Goal: Task Accomplishment & Management: Use online tool/utility

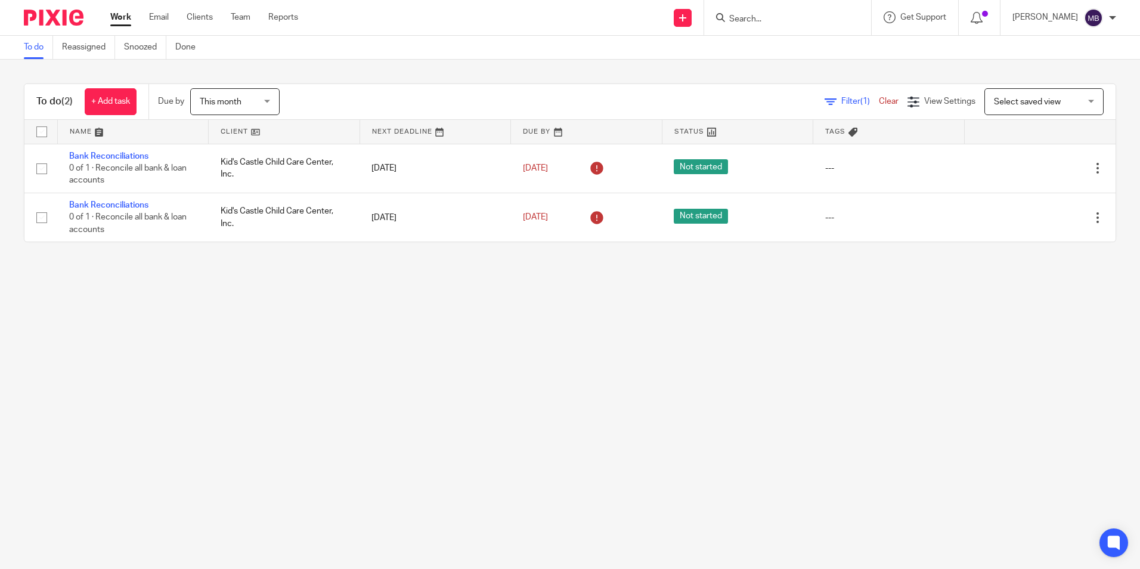
click at [754, 15] on input "Search" at bounding box center [781, 19] width 107 height 11
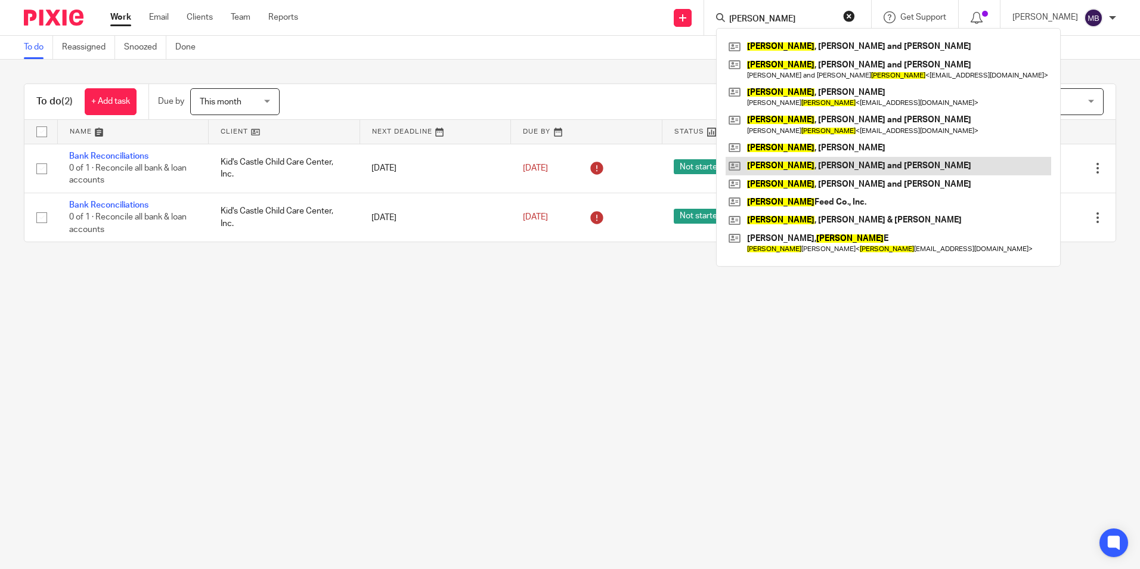
type input "davis"
click at [812, 165] on link at bounding box center [889, 166] width 326 height 18
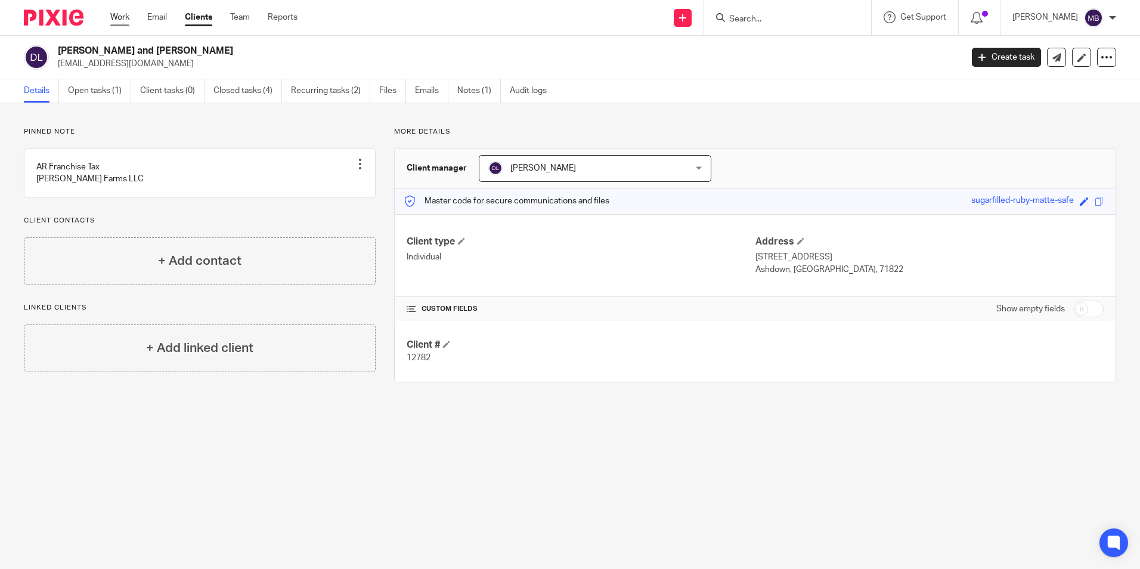
click at [120, 14] on link "Work" at bounding box center [119, 17] width 19 height 12
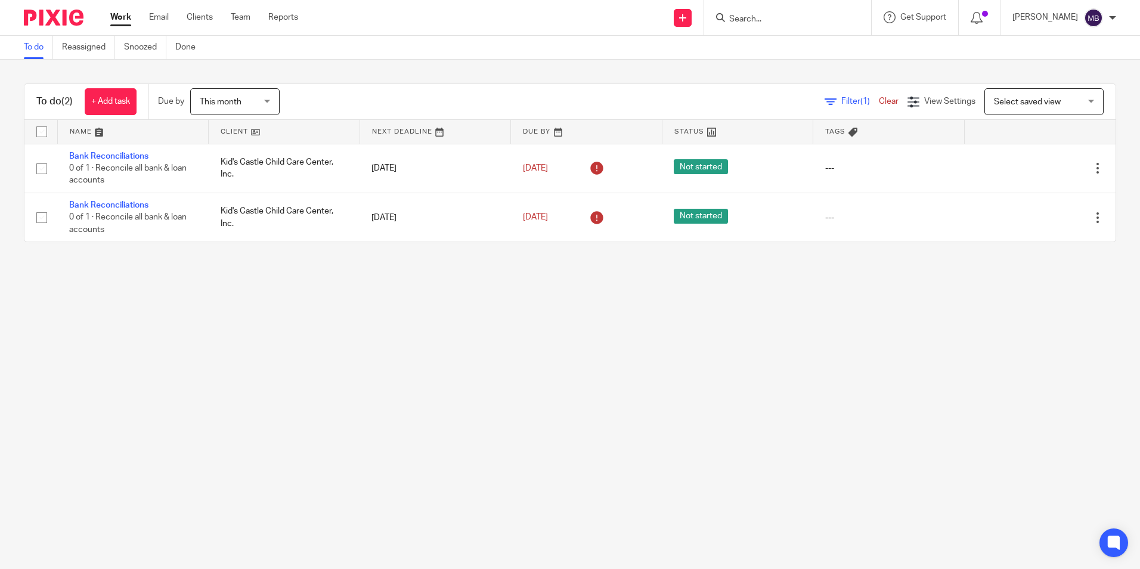
click at [756, 18] on input "Search" at bounding box center [781, 19] width 107 height 11
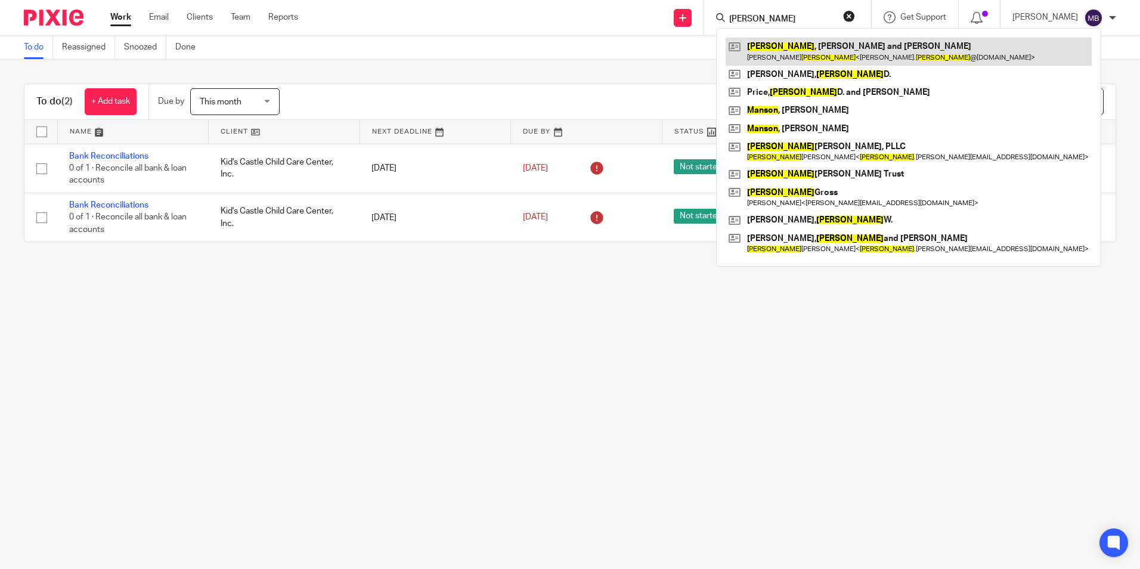
type input "mason"
click at [788, 51] on link at bounding box center [909, 51] width 366 height 27
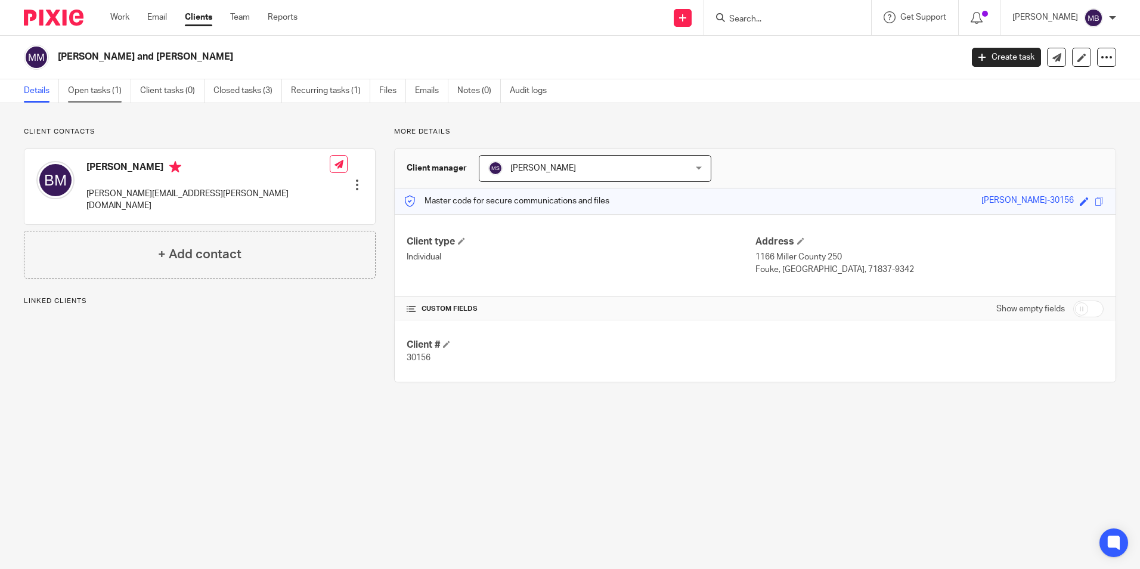
click at [84, 91] on link "Open tasks (1)" at bounding box center [99, 90] width 63 height 23
click at [749, 17] on input "Search" at bounding box center [781, 19] width 107 height 11
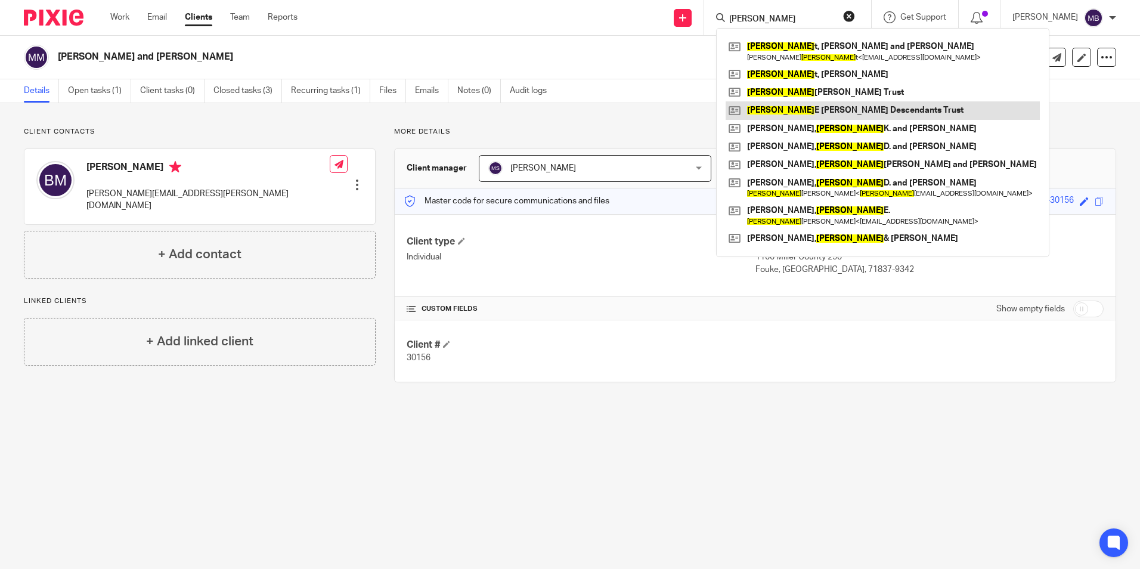
type input "bryan"
click at [786, 113] on link at bounding box center [883, 110] width 314 height 18
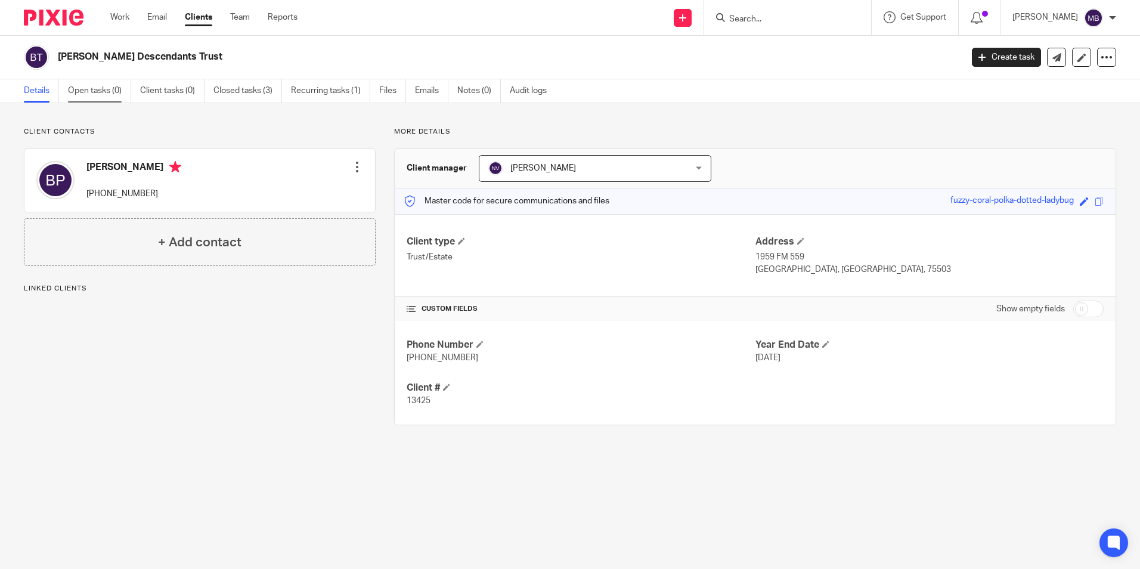
click at [107, 88] on link "Open tasks (0)" at bounding box center [99, 90] width 63 height 23
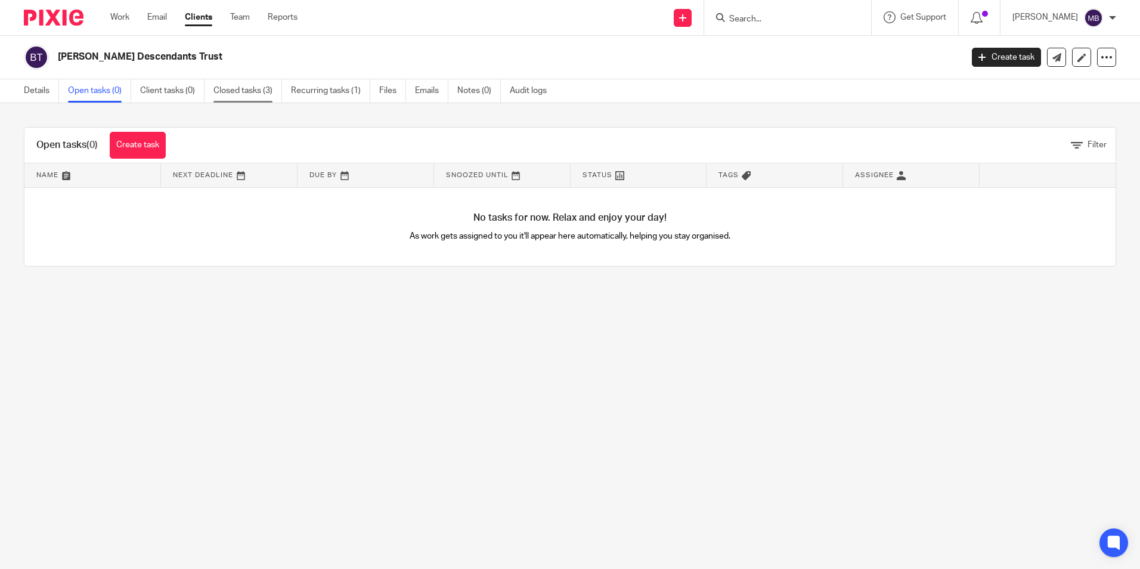
click at [240, 88] on link "Closed tasks (3)" at bounding box center [248, 90] width 69 height 23
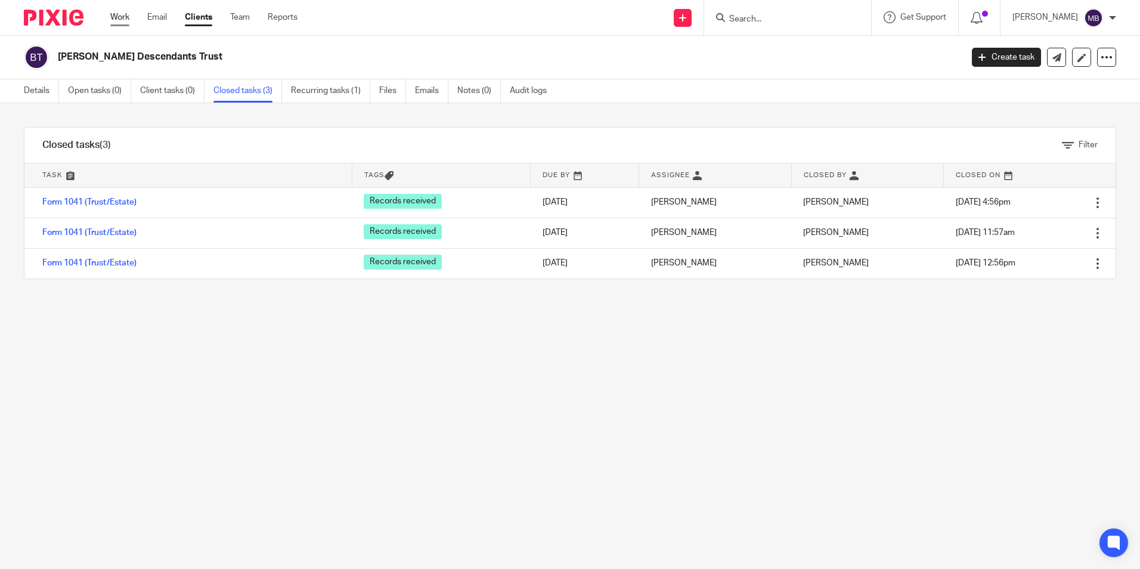
click at [121, 14] on link "Work" at bounding box center [119, 17] width 19 height 12
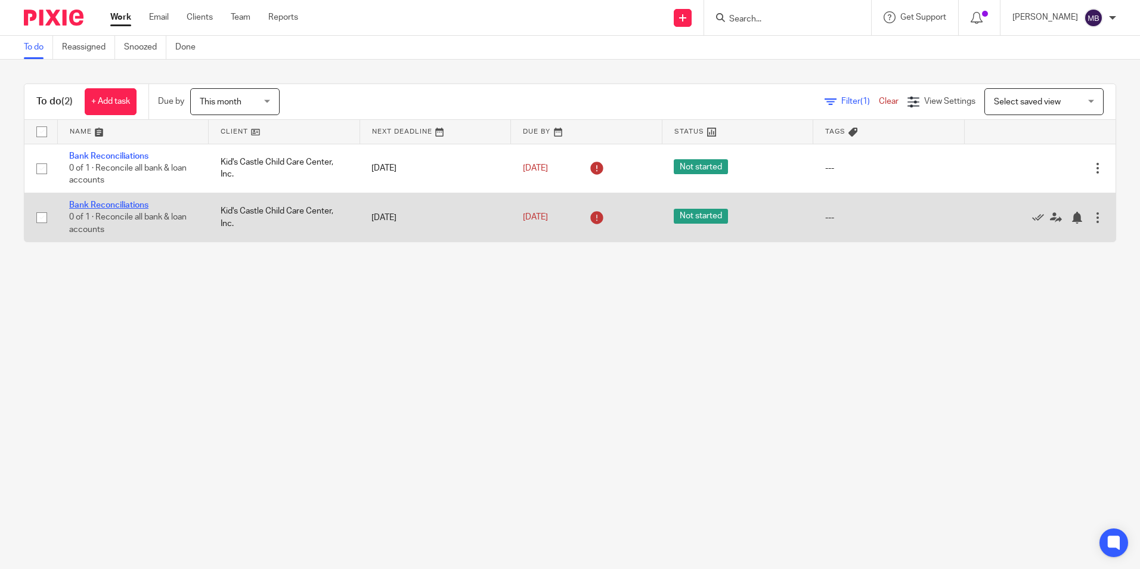
click at [121, 206] on link "Bank Reconciliations" at bounding box center [108, 205] width 79 height 8
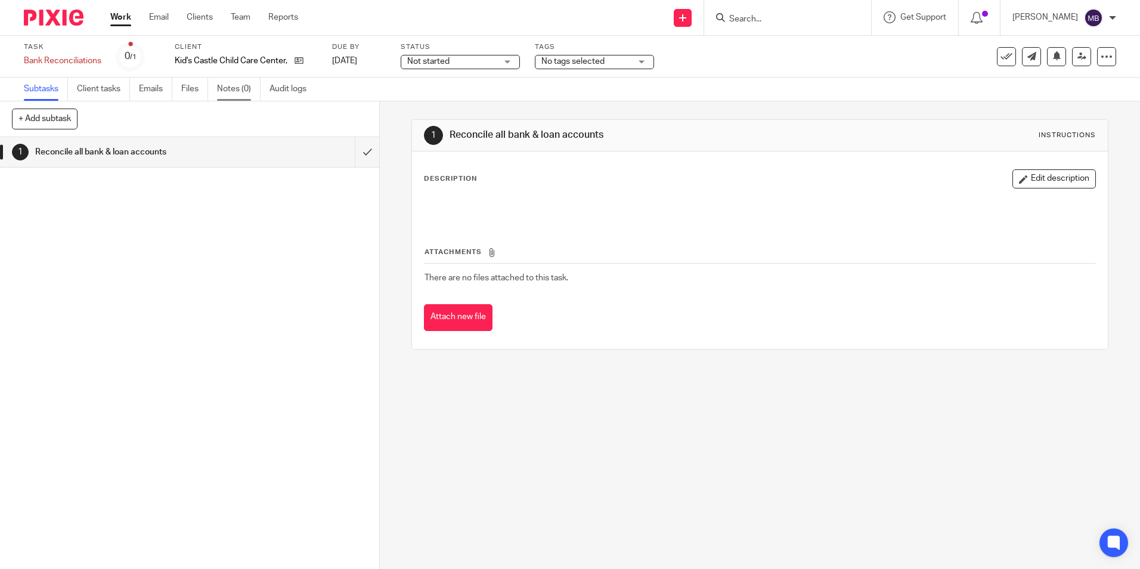
click at [231, 83] on link "Notes (0)" at bounding box center [239, 89] width 44 height 23
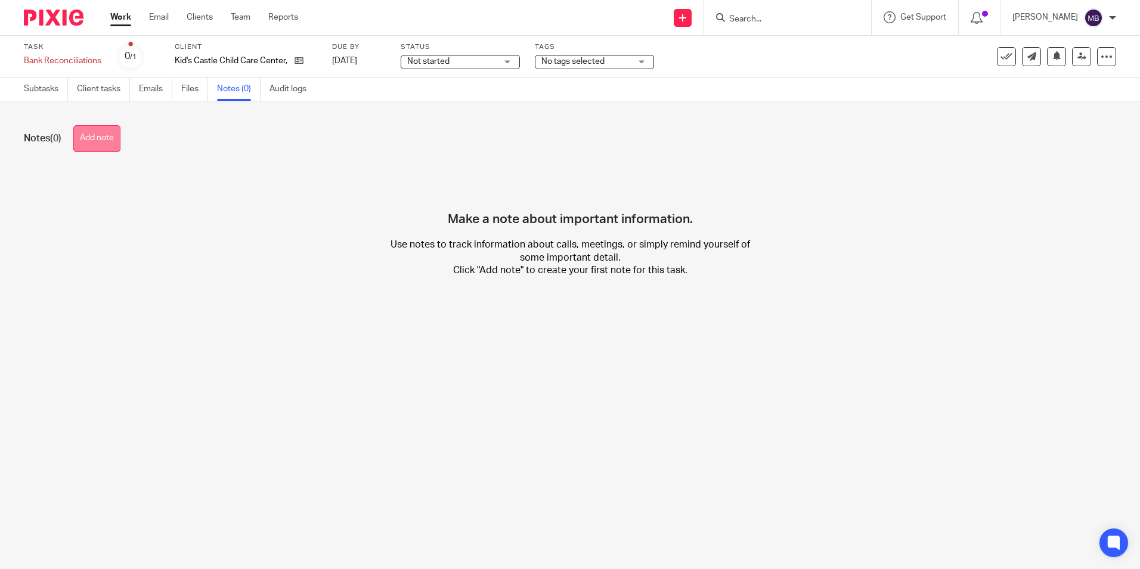
click at [98, 138] on button "Add note" at bounding box center [96, 138] width 47 height 27
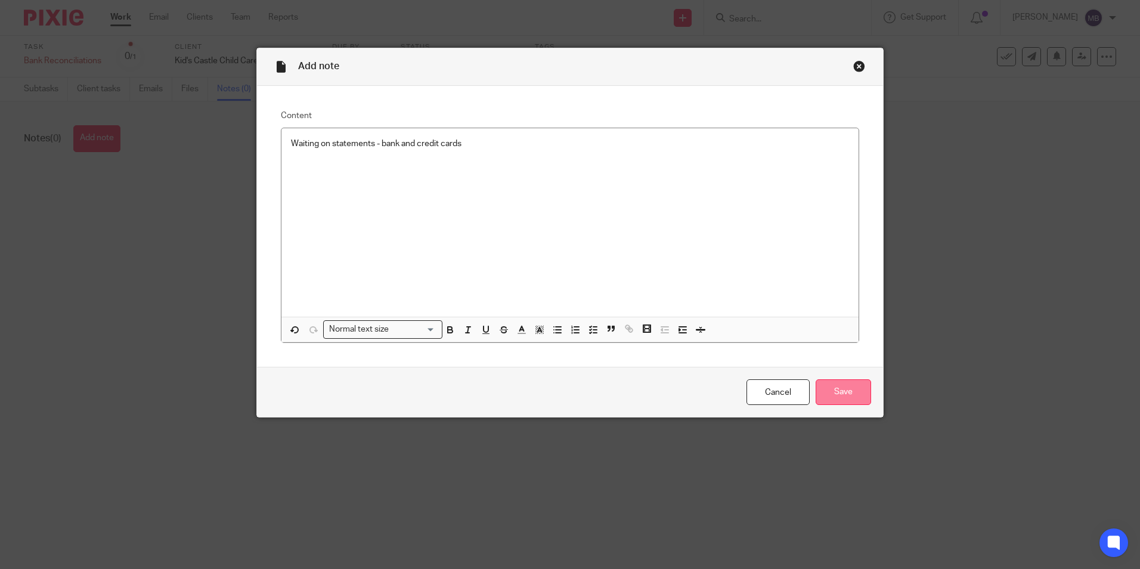
click at [847, 389] on input "Save" at bounding box center [843, 392] width 55 height 26
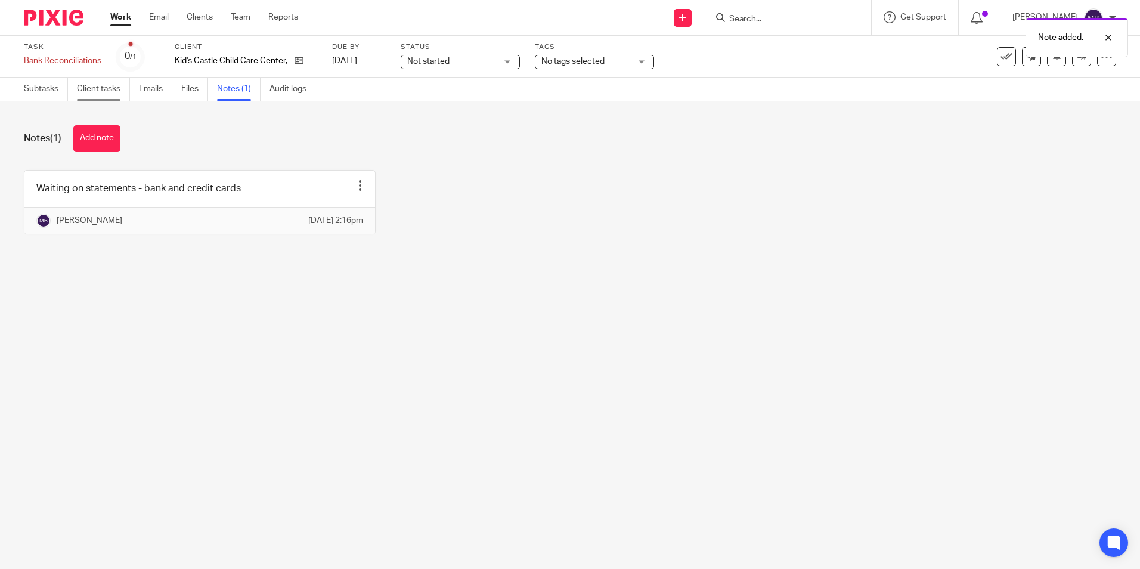
click at [91, 89] on link "Client tasks" at bounding box center [103, 89] width 53 height 23
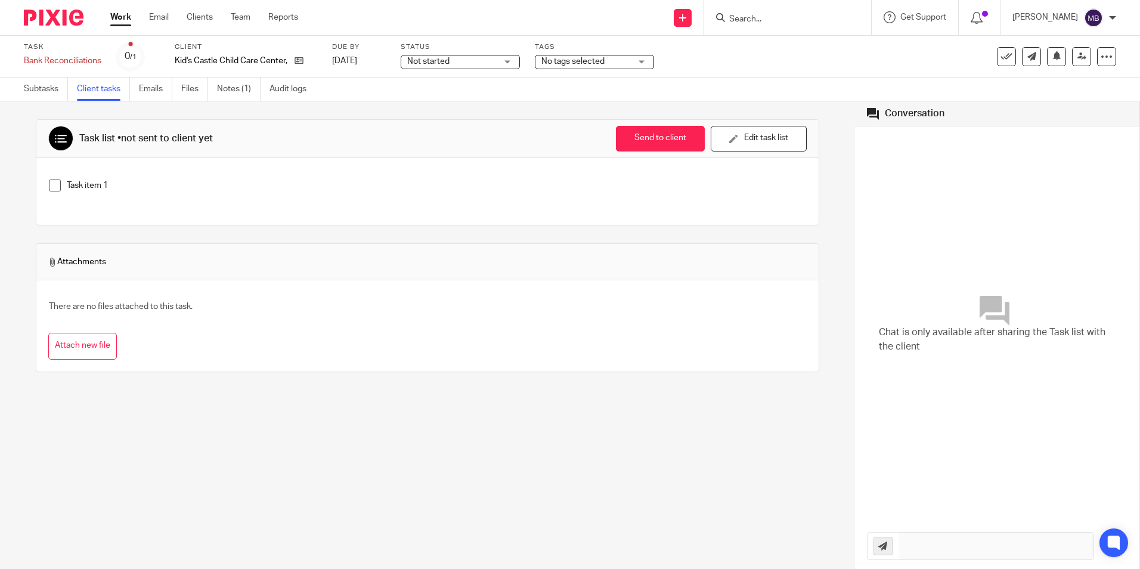
click at [123, 14] on link "Work" at bounding box center [120, 17] width 21 height 12
